Goal: Task Accomplishment & Management: Manage account settings

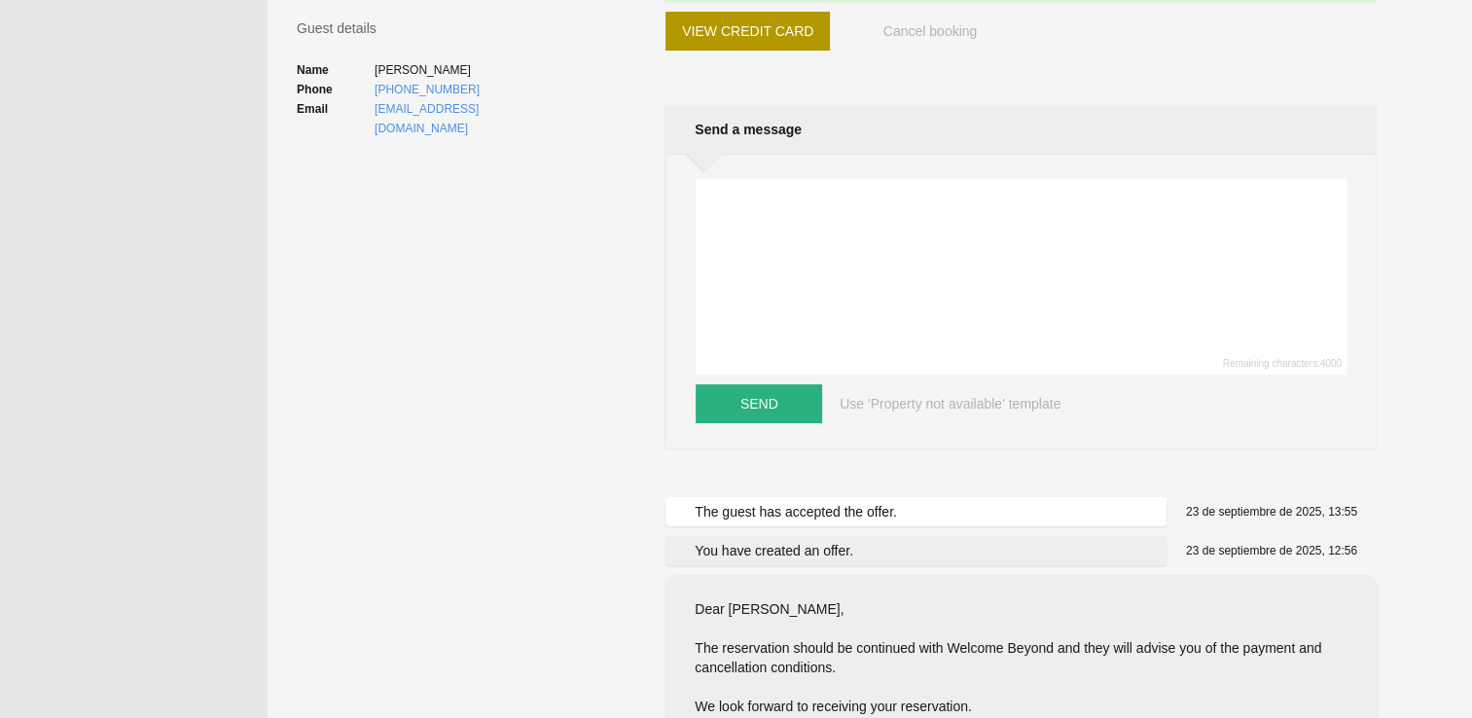
scroll to position [195, 0]
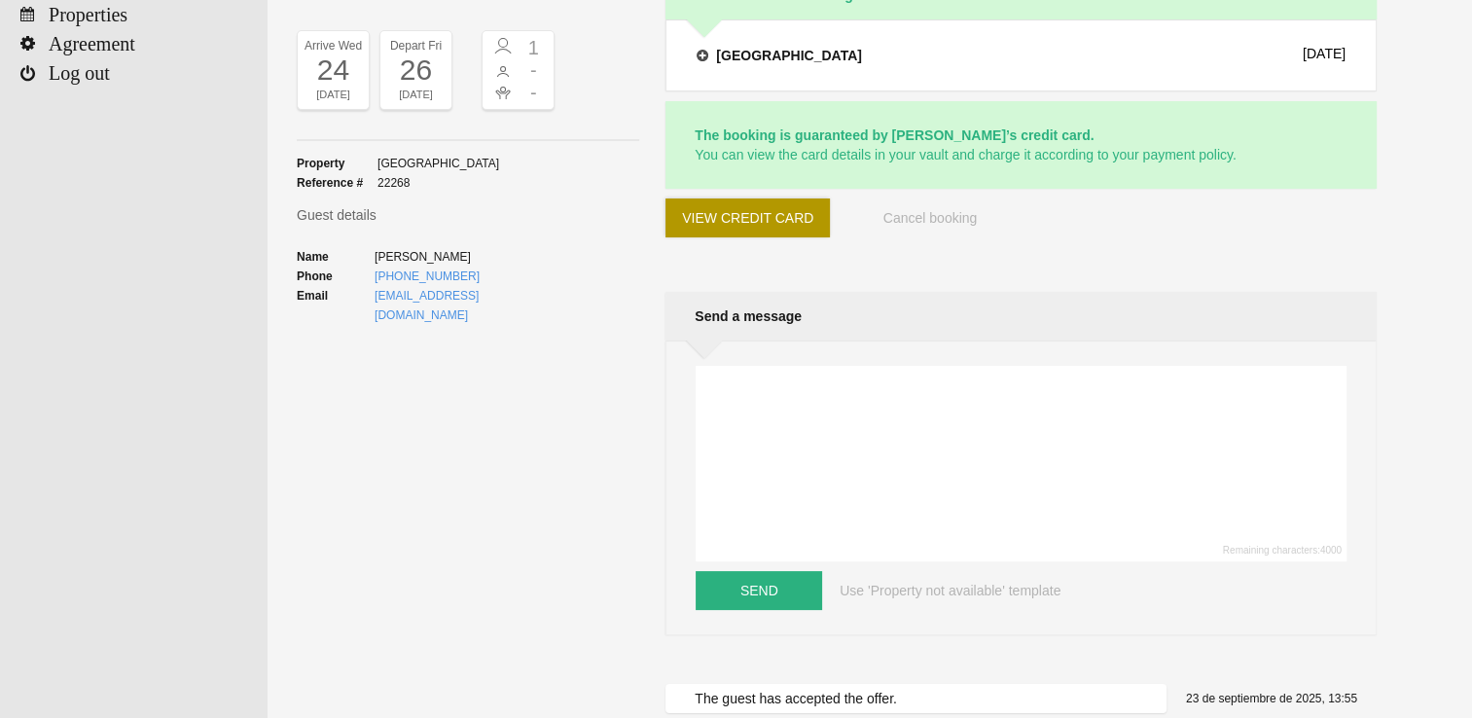
click at [818, 210] on button "View credit card" at bounding box center [748, 217] width 164 height 39
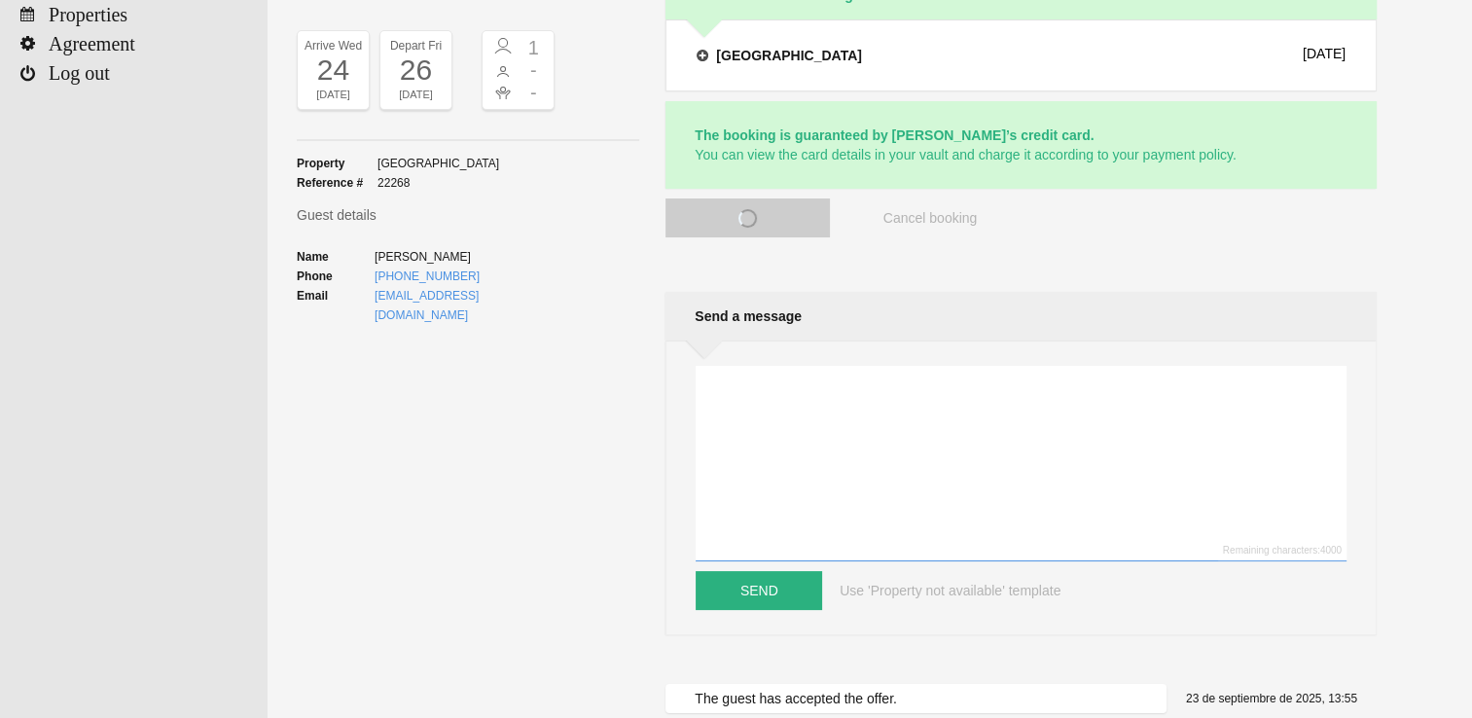
click at [837, 428] on textarea at bounding box center [1021, 464] width 651 height 196
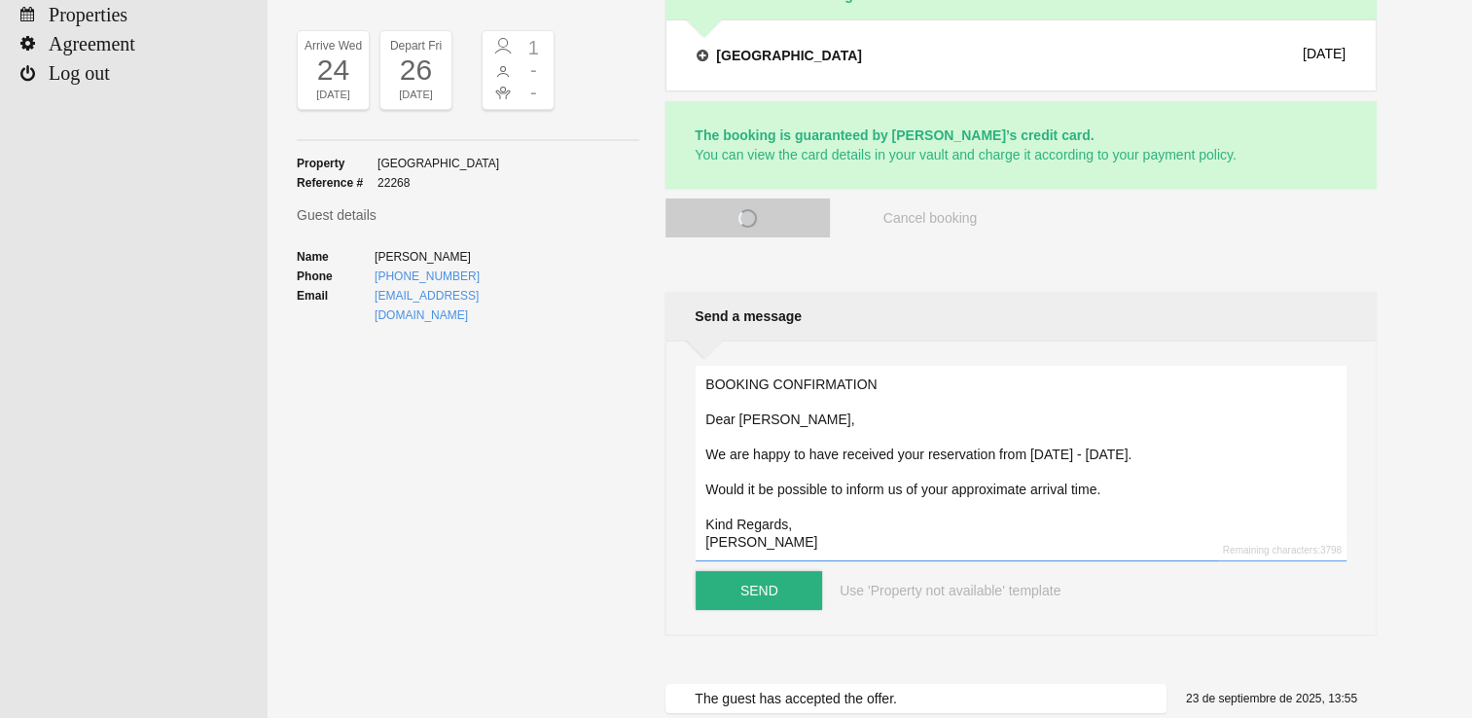
type textarea "BOOKING CONFIRMATION Dear [PERSON_NAME], We are happy to have received your res…"
click at [787, 594] on button "Send" at bounding box center [759, 590] width 126 height 39
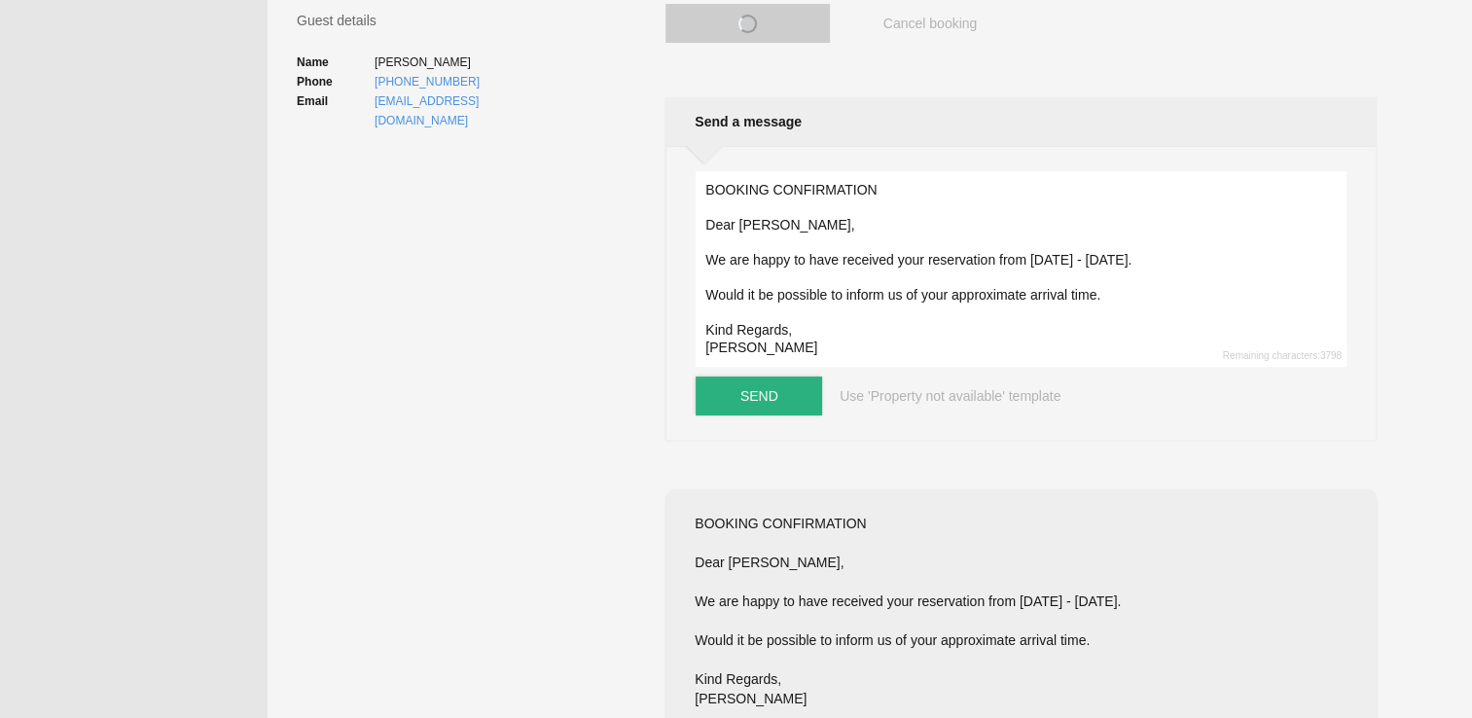
scroll to position [0, 0]
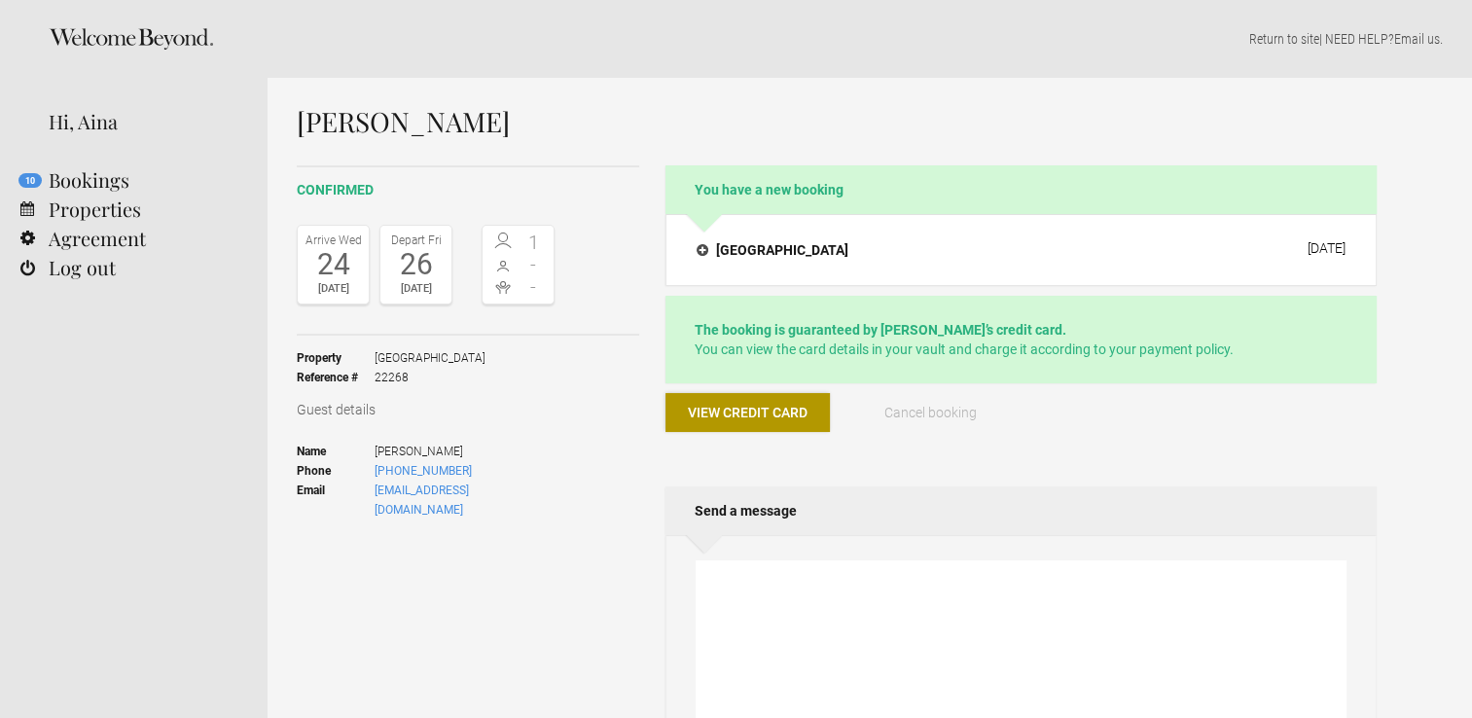
click at [800, 416] on span "View credit card" at bounding box center [748, 413] width 120 height 16
click at [778, 411] on span "View credit card" at bounding box center [748, 413] width 120 height 16
